Goal: Navigation & Orientation: Find specific page/section

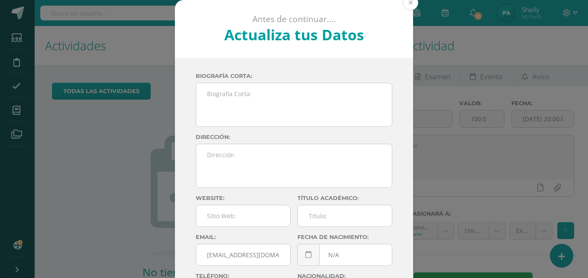
click at [410, 7] on button at bounding box center [411, 3] width 16 height 16
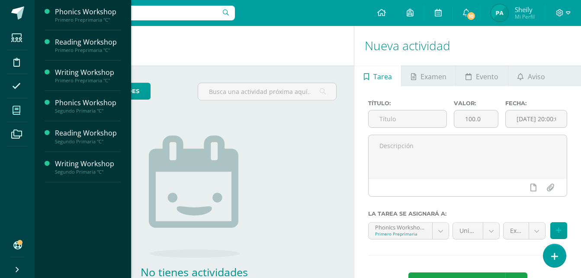
click at [12, 116] on span at bounding box center [16, 109] width 19 height 19
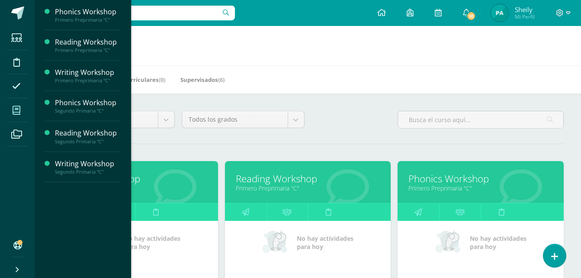
click at [18, 107] on icon at bounding box center [17, 110] width 8 height 9
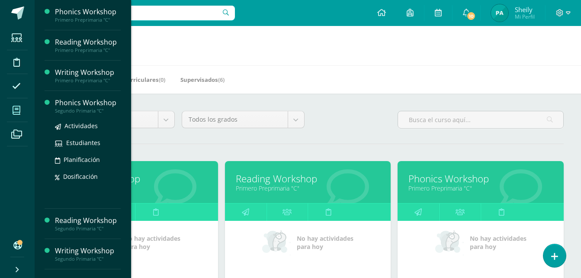
click at [73, 105] on div "Phonics Workshop" at bounding box center [88, 103] width 66 height 10
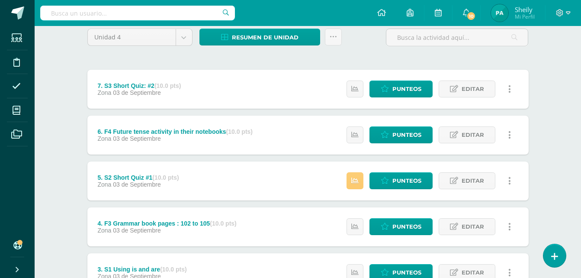
scroll to position [75, 0]
